Goal: Task Accomplishment & Management: Manage account settings

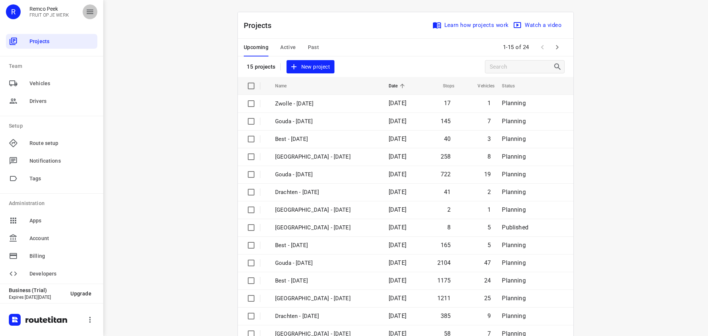
click at [91, 11] on icon "button" at bounding box center [90, 11] width 9 height 9
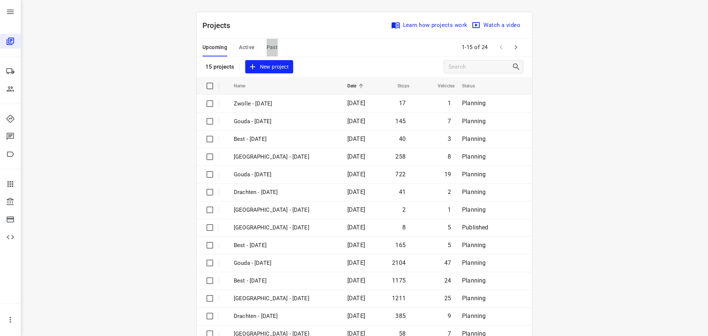
click at [270, 46] on span "Past" at bounding box center [272, 47] width 11 height 9
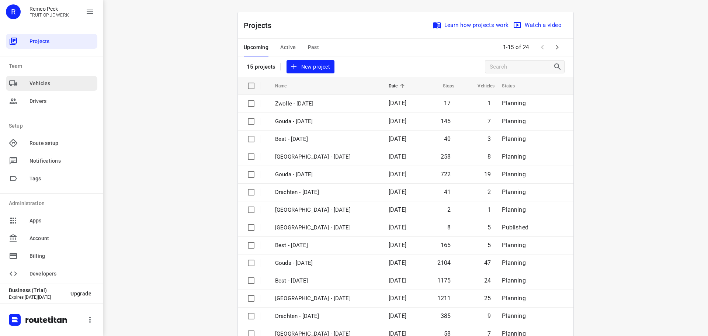
click at [49, 84] on span "Vehicles" at bounding box center [62, 84] width 65 height 8
click at [93, 10] on icon "button" at bounding box center [90, 12] width 7 height 4
click at [312, 46] on span "Past" at bounding box center [313, 47] width 11 height 9
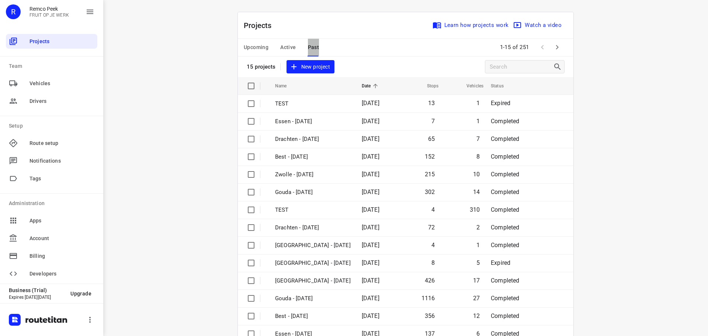
click at [311, 45] on span "Past" at bounding box center [313, 47] width 11 height 9
click at [309, 66] on span "New project" at bounding box center [310, 66] width 39 height 9
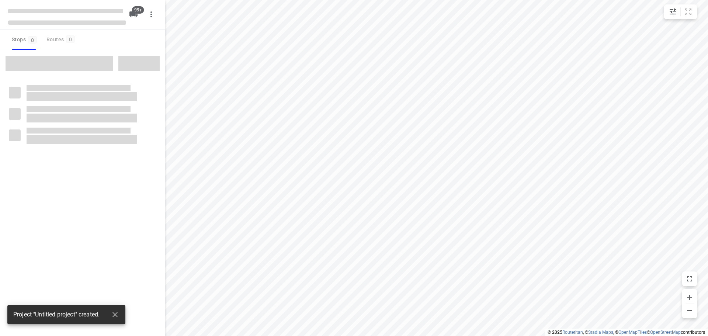
checkbox input "true"
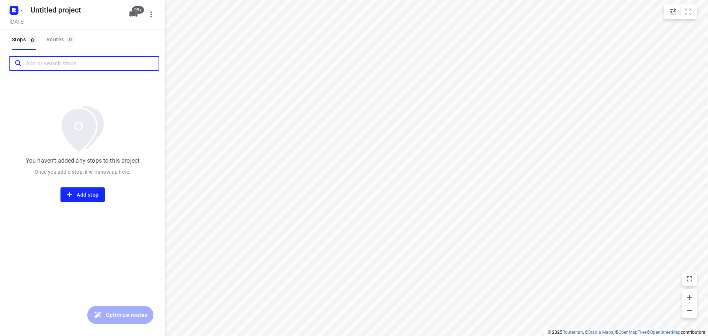
click at [58, 65] on input "Add or search stops" at bounding box center [92, 63] width 133 height 11
click at [18, 39] on span "Stops 0" at bounding box center [25, 39] width 27 height 9
click at [53, 38] on div "Routes 0" at bounding box center [61, 39] width 31 height 9
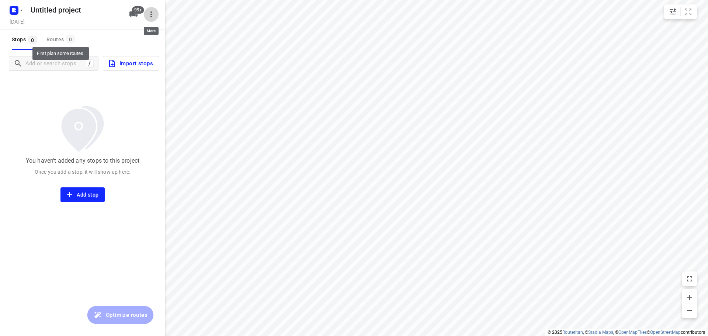
click at [151, 13] on icon "button" at bounding box center [151, 14] width 9 height 9
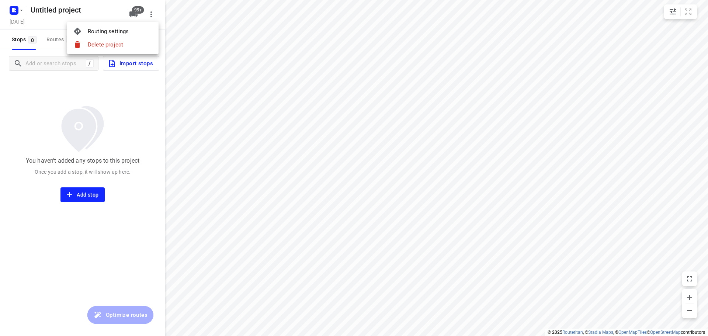
click at [122, 30] on div "Routing settings" at bounding box center [120, 31] width 65 height 6
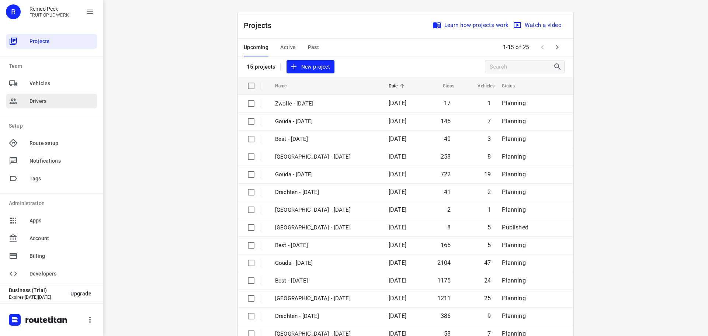
click at [38, 103] on span "Drivers" at bounding box center [62, 101] width 65 height 8
click at [28, 100] on div at bounding box center [19, 101] width 21 height 9
click at [93, 10] on icon "button" at bounding box center [90, 12] width 7 height 4
click at [87, 10] on icon "button" at bounding box center [90, 12] width 7 height 4
click at [33, 106] on div "Drivers" at bounding box center [51, 101] width 91 height 15
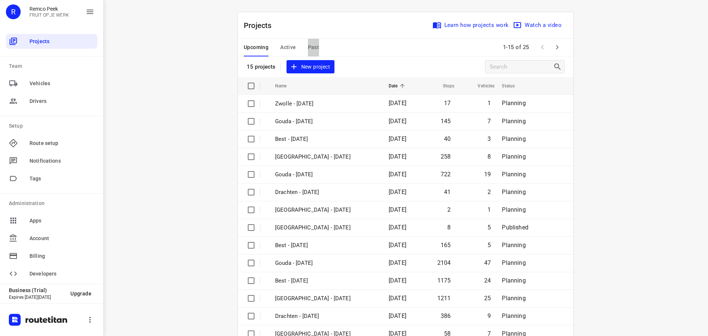
click at [312, 44] on span "Past" at bounding box center [313, 47] width 11 height 9
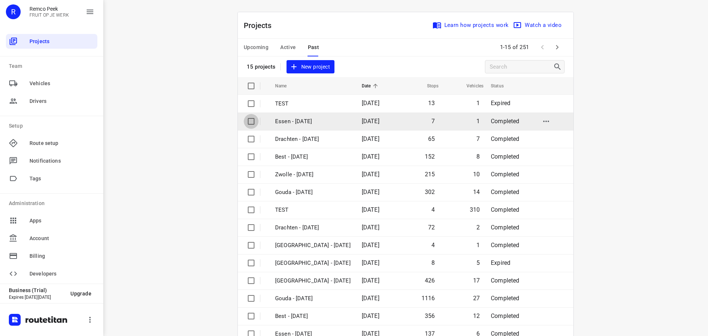
click at [248, 118] on input "checkbox" at bounding box center [251, 121] width 15 height 15
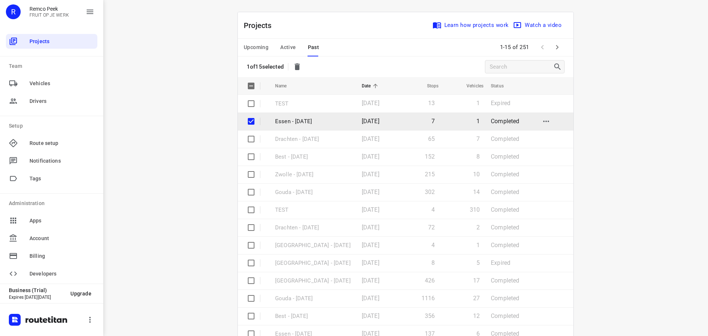
click at [286, 122] on p "Essen - [DATE]" at bounding box center [313, 121] width 76 height 8
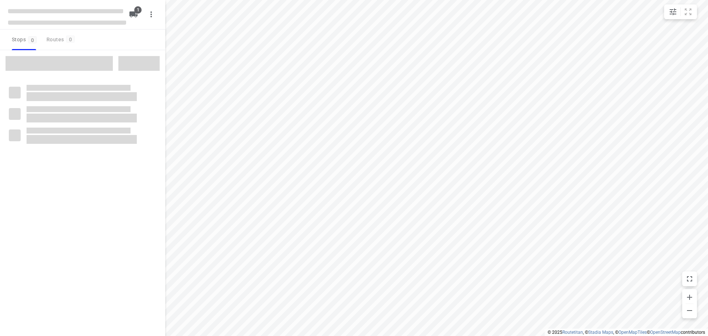
checkbox input "true"
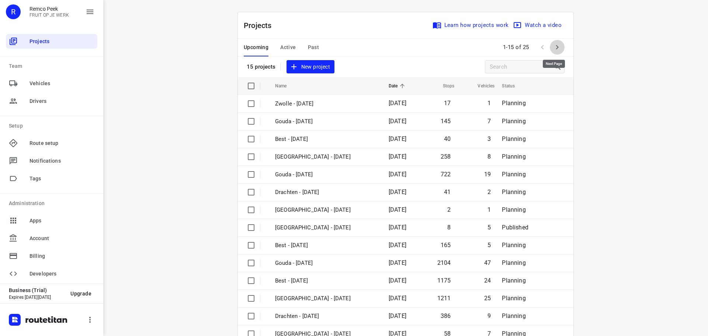
click at [558, 46] on icon "button" at bounding box center [557, 47] width 9 height 9
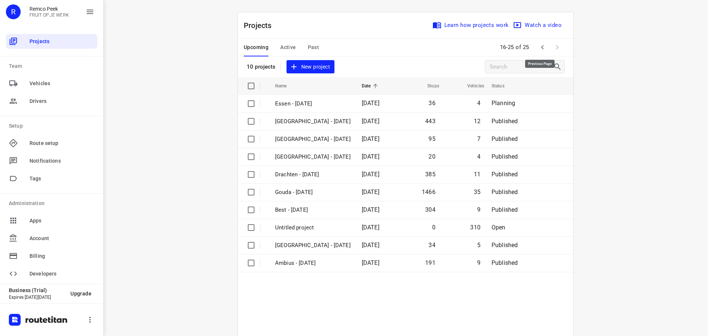
click at [540, 46] on icon "button" at bounding box center [542, 47] width 9 height 9
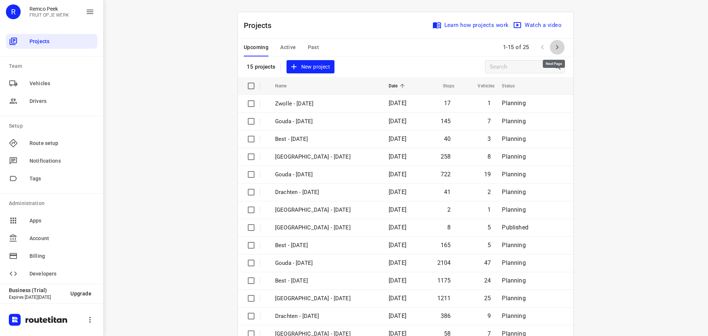
click at [557, 46] on icon "button" at bounding box center [557, 47] width 9 height 9
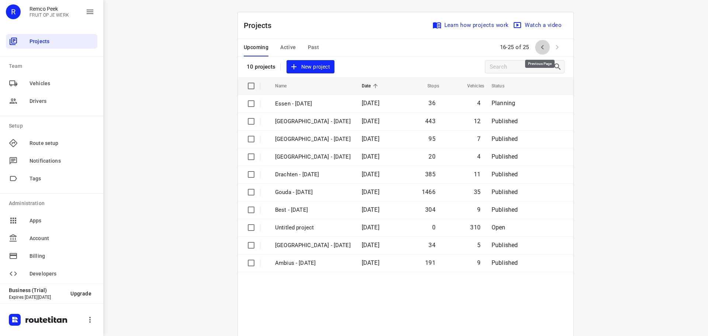
click at [541, 46] on icon "button" at bounding box center [542, 47] width 3 height 4
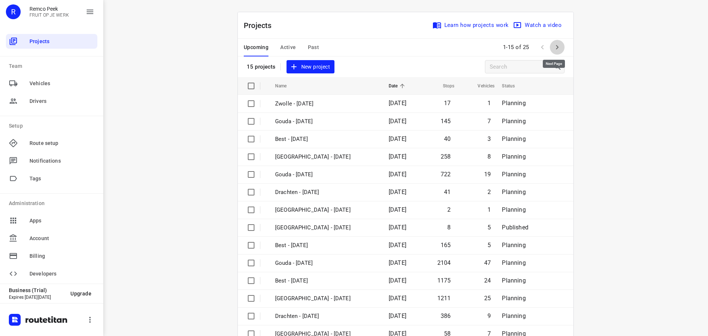
click at [554, 45] on icon "button" at bounding box center [557, 47] width 9 height 9
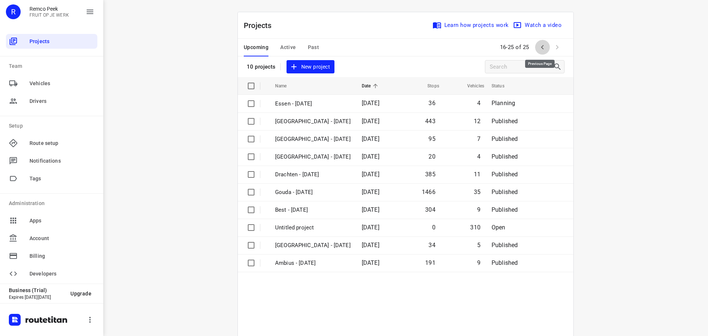
click at [538, 45] on icon "button" at bounding box center [542, 47] width 9 height 9
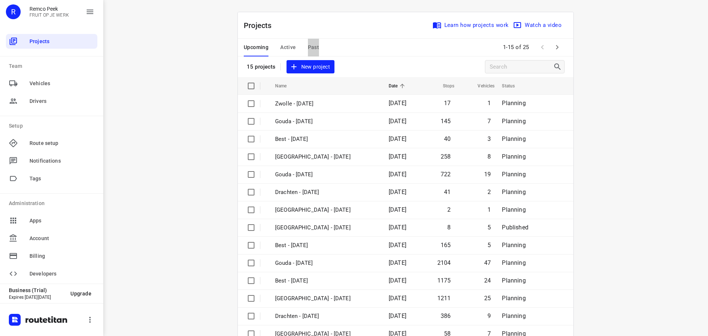
click at [312, 46] on span "Past" at bounding box center [313, 47] width 11 height 9
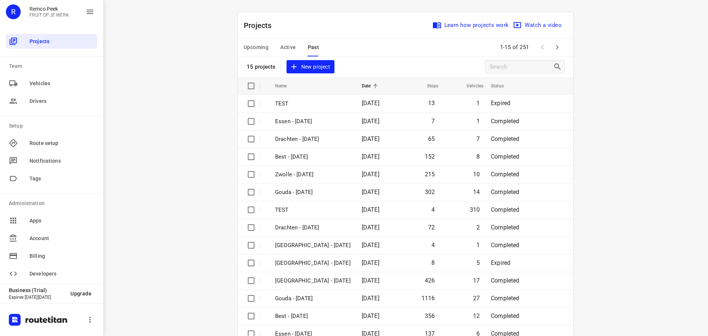
click at [378, 84] on icon at bounding box center [375, 86] width 4 height 4
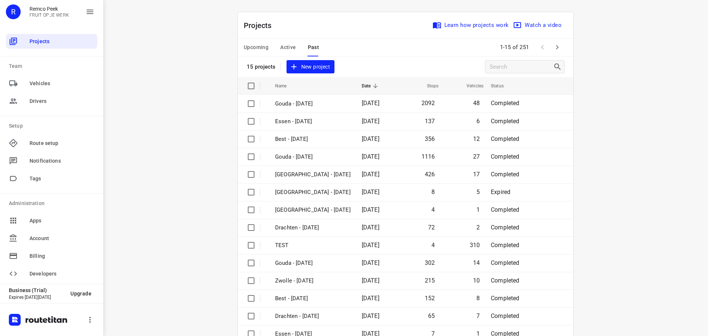
click at [378, 84] on icon at bounding box center [375, 86] width 4 height 4
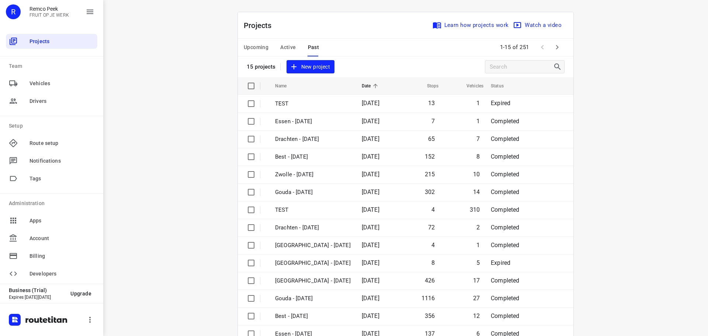
click at [378, 84] on icon at bounding box center [375, 86] width 4 height 4
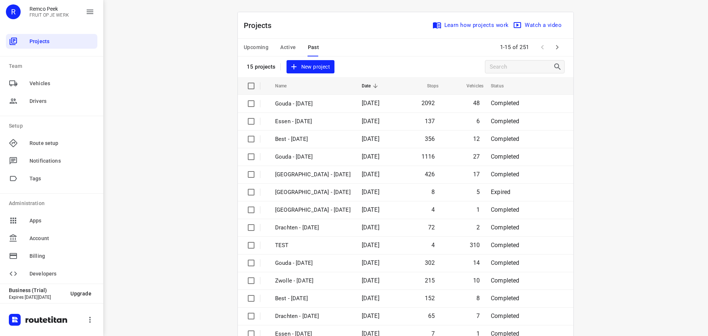
click at [378, 84] on icon at bounding box center [375, 86] width 4 height 4
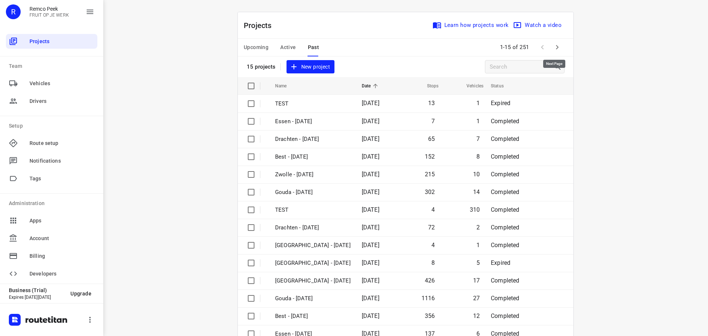
click at [554, 45] on icon "button" at bounding box center [557, 47] width 9 height 9
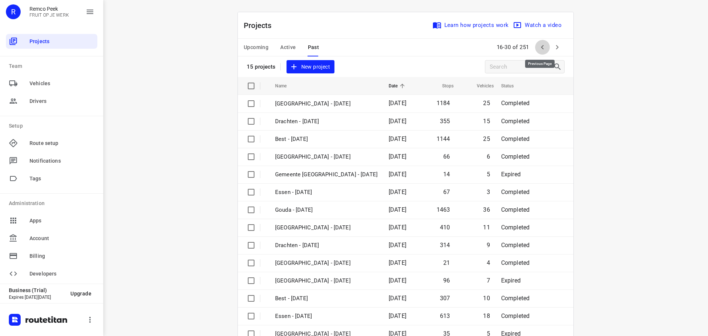
click at [541, 46] on icon "button" at bounding box center [542, 47] width 9 height 9
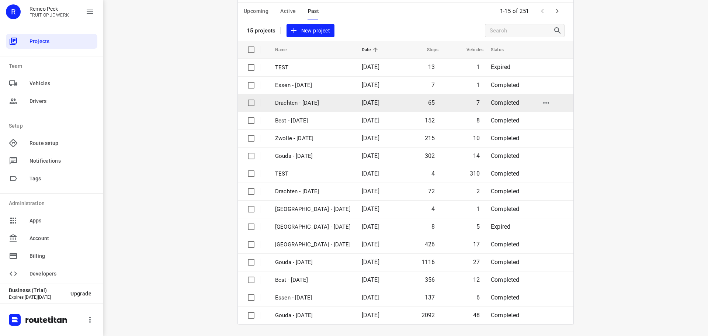
scroll to position [37, 0]
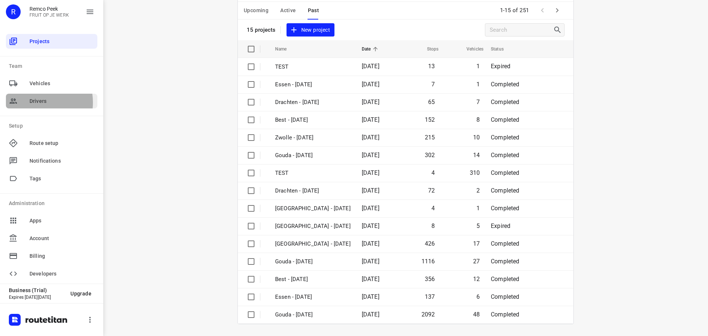
click at [31, 103] on span "Drivers" at bounding box center [62, 101] width 65 height 8
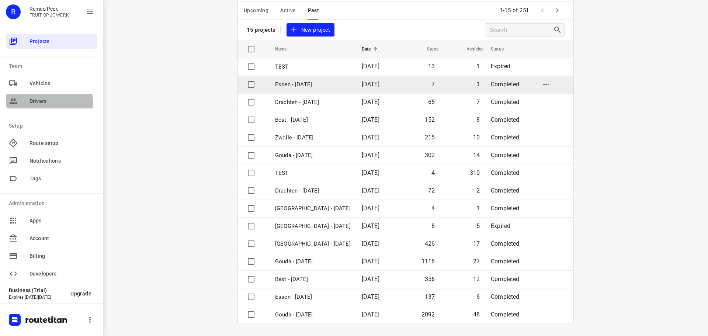
click at [282, 83] on p "Essen - [DATE]" at bounding box center [313, 84] width 76 height 8
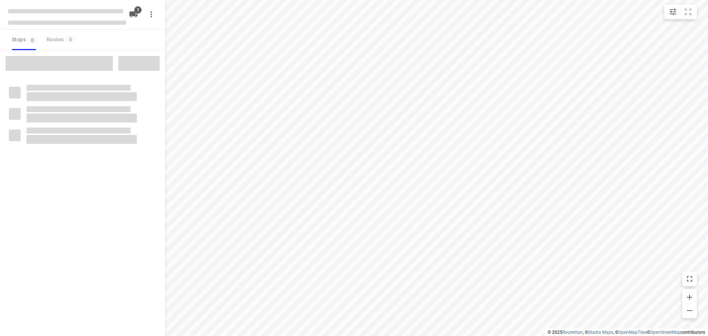
checkbox input "true"
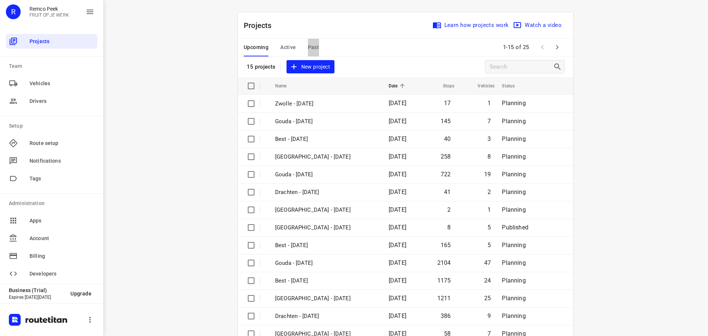
click at [311, 46] on span "Past" at bounding box center [313, 47] width 11 height 9
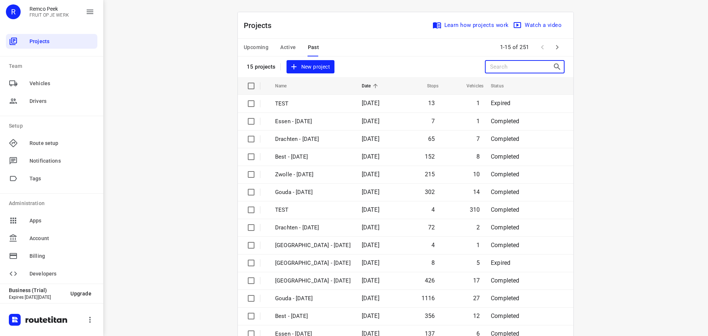
click at [517, 66] on input "Search projects" at bounding box center [521, 66] width 63 height 11
click at [283, 45] on span "Active" at bounding box center [287, 47] width 15 height 9
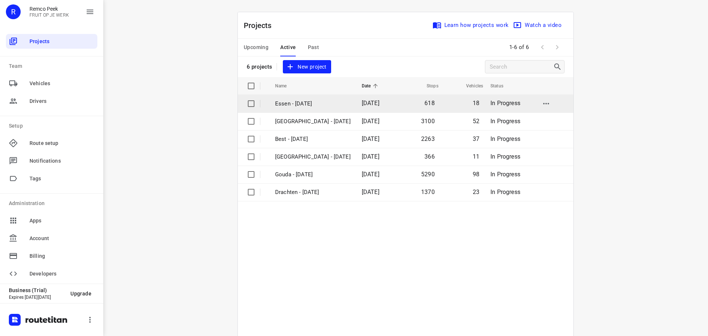
click at [290, 103] on p "Essen - Monday" at bounding box center [313, 104] width 76 height 8
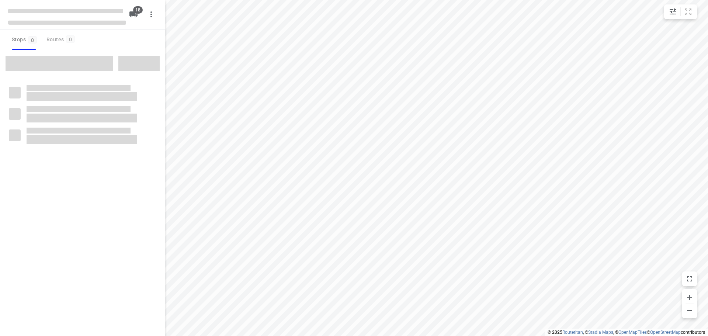
checkbox input "true"
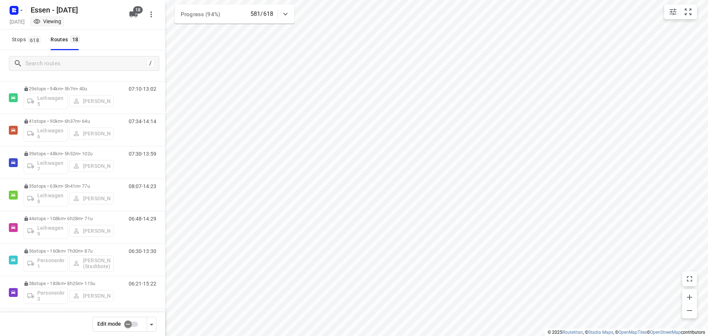
scroll to position [373, 0]
